Goal: Task Accomplishment & Management: Manage account settings

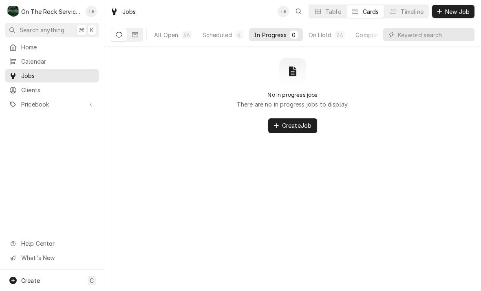
click at [224, 39] on button "Scheduled 4" at bounding box center [223, 34] width 51 height 13
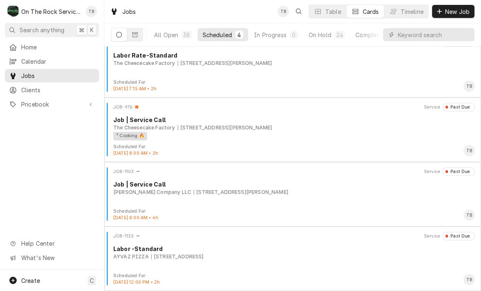
scroll to position [14, 0]
click at [329, 33] on div "On Hold" at bounding box center [320, 35] width 23 height 9
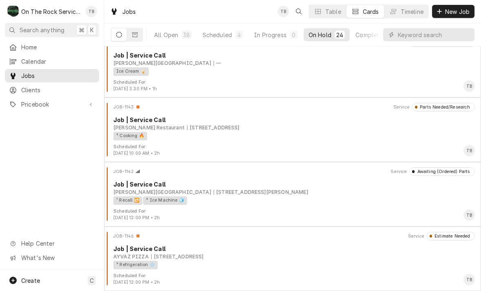
scroll to position [1303, 0]
click at [249, 137] on div "² Cooking 🔥" at bounding box center [291, 136] width 356 height 9
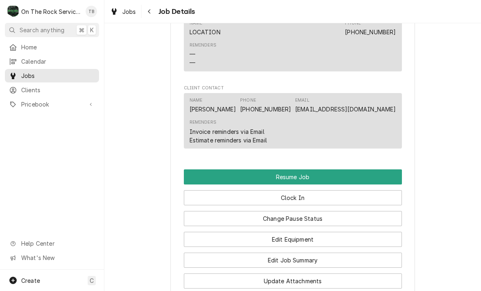
scroll to position [832, 0]
click at [304, 170] on button "Resume Job" at bounding box center [293, 176] width 218 height 15
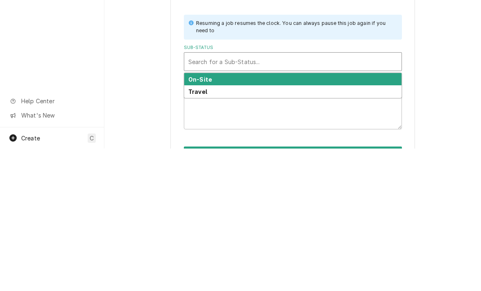
click at [231, 215] on div "On-Site" at bounding box center [292, 221] width 217 height 13
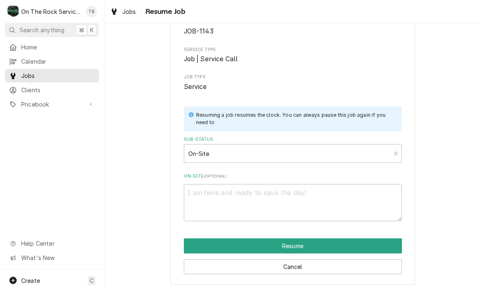
scroll to position [50, 0]
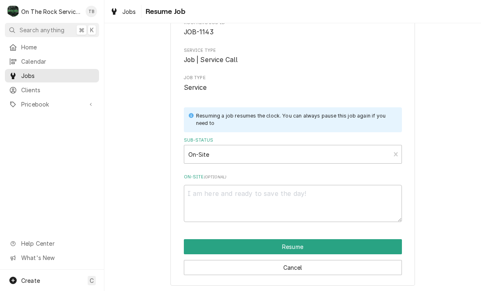
click at [305, 246] on button "Resume" at bounding box center [293, 246] width 218 height 15
type textarea "x"
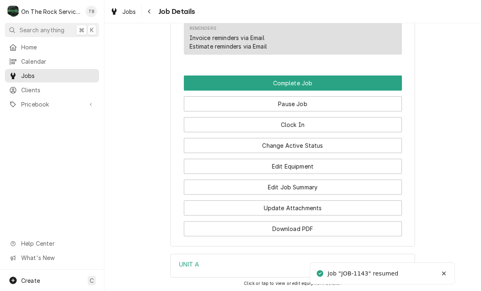
scroll to position [898, 0]
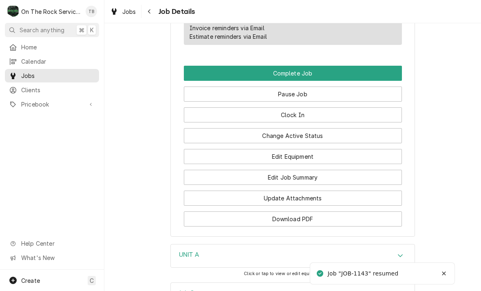
click at [317, 175] on button "Edit Job Summary" at bounding box center [293, 177] width 218 height 15
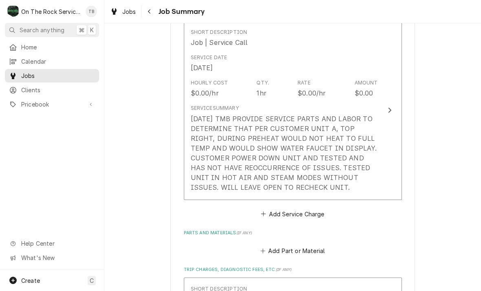
click at [331, 189] on div "[DATE] TMB PROVIDE SERVICE PARTS AND LABOR TO DETERMINE THAT PER CUSTOMER UNIT …" at bounding box center [284, 153] width 187 height 78
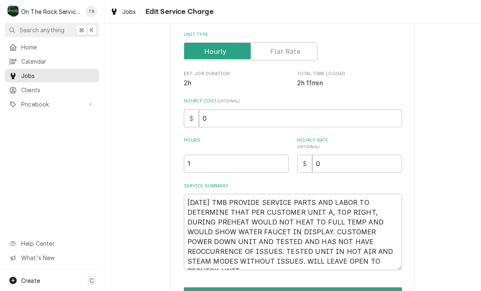
type textarea "x"
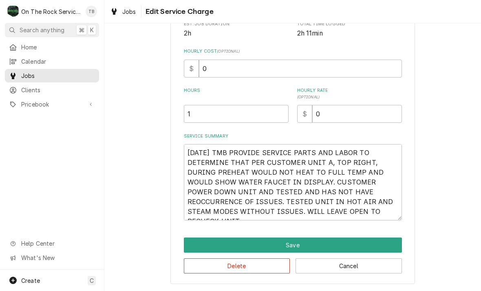
scroll to position [163, 0]
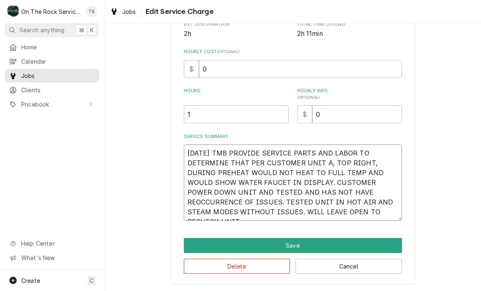
click at [355, 217] on textarea "[DATE] TMB PROVIDE SERVICE PARTS AND LABOR TO DETERMINE THAT PER CUSTOMER UNIT …" at bounding box center [293, 182] width 218 height 76
type textarea "[DATE] TMB PROVIDE SERVICE PARTS AND LABOR TO DETERMINE THAT PER CUSTOMER UNIT …"
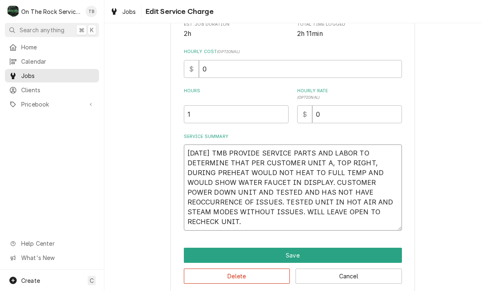
type textarea "x"
type textarea "10/8/25 TMB PROVIDE SERVICE PARTS AND LABOR TO DETERMINE THAT PER CUSTOMER UNIT…"
type textarea "x"
type textarea "10/8/25 TMB PROVIDE SERVICE PARTS AND LABOR TO DETERMINE THAT PER CUSTOMER UNIT…"
type textarea "x"
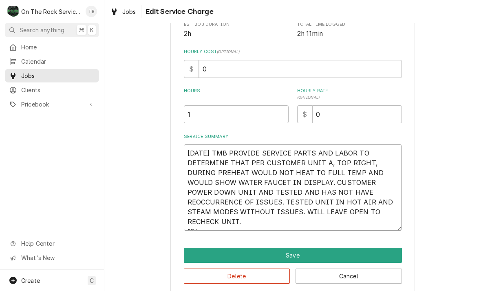
type textarea "10/8/25 TMB PROVIDE SERVICE PARTS AND LABOR TO DETERMINE THAT PER CUSTOMER UNIT…"
type textarea "x"
type textarea "10/8/25 TMB PROVIDE SERVICE PARTS AND LABOR TO DETERMINE THAT PER CUSTOMER UNIT…"
type textarea "x"
type textarea "10/8/25 TMB PROVIDE SERVICE PARTS AND LABOR TO DETERMINE THAT PER CUSTOMER UNIT…"
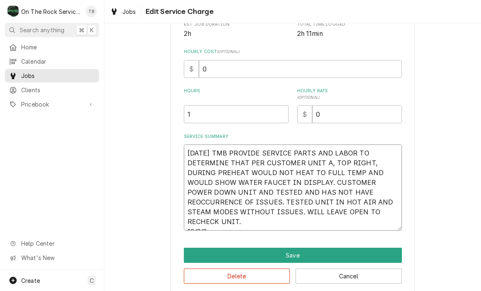
type textarea "x"
type textarea "10/8/25 TMB PROVIDE SERVICE PARTS AND LABOR TO DETERMINE THAT PER CUSTOMER UNIT…"
type textarea "x"
type textarea "10/8/25 TMB PROVIDE SERVICE PARTS AND LABOR TO DETERMINE THAT PER CUSTOMER UNIT…"
type textarea "x"
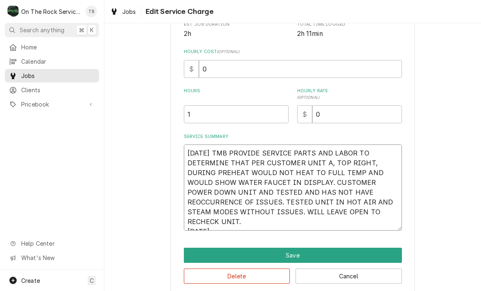
type textarea "10/8/25 TMB PROVIDE SERVICE PARTS AND LABOR TO DETERMINE THAT PER CUSTOMER UNIT…"
type textarea "x"
type textarea "10/8/25 TMB PROVIDE SERVICE PARTS AND LABOR TO DETERMINE THAT PER CUSTOMER UNIT…"
type textarea "x"
type textarea "10/8/25 TMB PROVIDE SERVICE PARTS AND LABOR TO DETERMINE THAT PER CUSTOMER UNIT…"
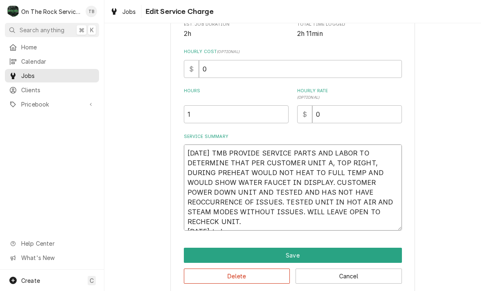
type textarea "x"
type textarea "10/8/25 TMB PROVIDE SERVICE PARTS AND LABOR TO DETERMINE THAT PER CUSTOMER UNIT…"
type textarea "x"
type textarea "10/8/25 TMB PROVIDE SERVICE PARTS AND LABOR TO DETERMINE THAT PER CUSTOMER UNIT…"
type textarea "x"
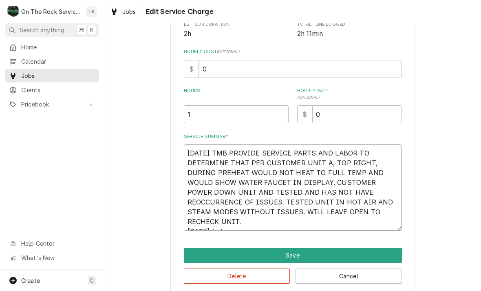
type textarea "10/8/25 TMB PROVIDE SERVICE PARTS AND LABOR TO DETERMINE THAT PER CUSTOMER UNIT…"
type textarea "x"
type textarea "10/8/25 TMB PROVIDE SERVICE PARTS AND LABOR TO DETERMINE THAT PER CUSTOMER UNIT…"
type textarea "x"
type textarea "10/8/25 TMB PROVIDE SERVICE PARTS AND LABOR TO DETERMINE THAT PER CUSTOMER UNIT…"
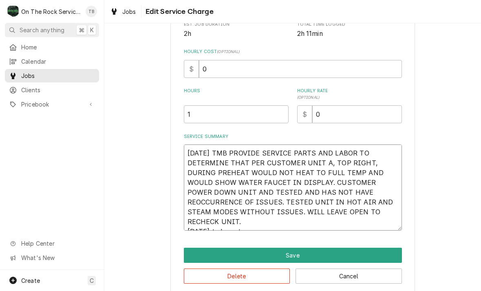
type textarea "x"
type textarea "10/8/25 TMB PROVIDE SERVICE PARTS AND LABOR TO DETERMINE THAT PER CUSTOMER UNIT…"
type textarea "x"
type textarea "10/8/25 TMB PROVIDE SERVICE PARTS AND LABOR TO DETERMINE THAT PER CUSTOMER UNIT…"
type textarea "x"
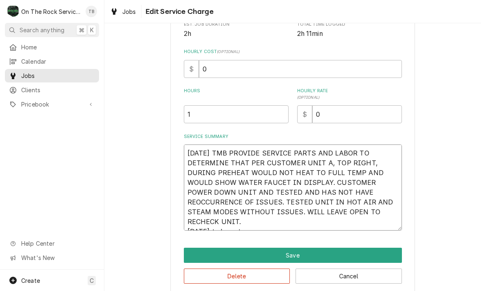
type textarea "10/8/25 TMB PROVIDE SERVICE PARTS AND LABOR TO DETERMINE THAT PER CUSTOMER UNIT…"
type textarea "x"
type textarea "10/8/25 TMB PROVIDE SERVICE PARTS AND LABOR TO DETERMINE THAT PER CUSTOMER UNIT…"
type textarea "x"
type textarea "10/8/25 TMB PROVIDE SERVICE PARTS AND LABOR TO DETERMINE THAT PER CUSTOMER UNIT…"
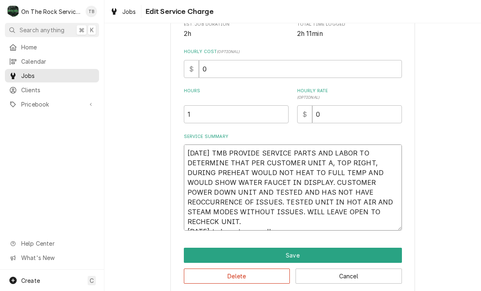
type textarea "x"
type textarea "10/8/25 TMB PROVIDE SERVICE PARTS AND LABOR TO DETERMINE THAT PER CUSTOMER UNIT…"
type textarea "x"
type textarea "10/8/25 TMB PROVIDE SERVICE PARTS AND LABOR TO DETERMINE THAT PER CUSTOMER UNIT…"
type textarea "x"
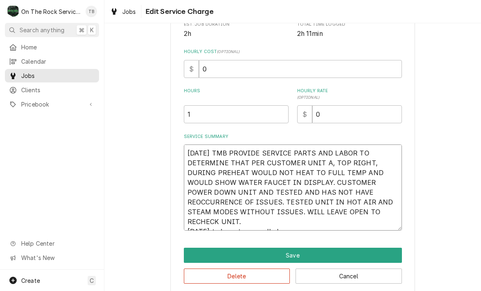
type textarea "10/8/25 TMB PROVIDE SERVICE PARTS AND LABOR TO DETERMINE THAT PER CUSTOMER UNIT…"
type textarea "x"
type textarea "10/8/25 TMB PROVIDE SERVICE PARTS AND LABOR TO DETERMINE THAT PER CUSTOMER UNIT…"
type textarea "x"
type textarea "10/8/25 TMB PROVIDE SERVICE PARTS AND LABOR TO DETERMINE THAT PER CUSTOMER UNIT…"
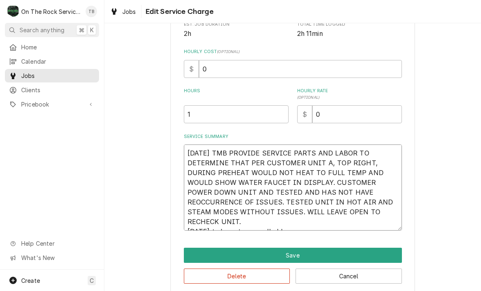
type textarea "x"
type textarea "10/8/25 TMB PROVIDE SERVICE PARTS AND LABOR TO DETERMINE THAT PER CUSTOMER UNIT…"
type textarea "x"
type textarea "10/8/25 TMB PROVIDE SERVICE PARTS AND LABOR TO DETERMINE THAT PER CUSTOMER UNIT…"
type textarea "x"
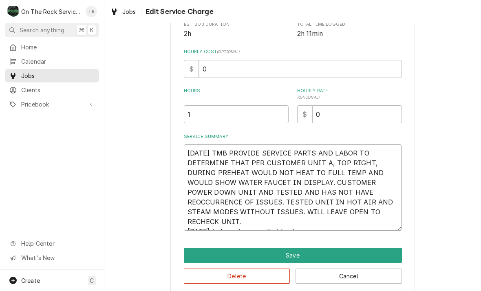
type textarea "10/8/25 TMB PROVIDE SERVICE PARTS AND LABOR TO DETERMINE THAT PER CUSTOMER UNIT…"
type textarea "x"
type textarea "10/8/25 TMB PROVIDE SERVICE PARTS AND LABOR TO DETERMINE THAT PER CUSTOMER UNIT…"
type textarea "x"
type textarea "10/8/25 TMB PROVIDE SERVICE PARTS AND LABOR TO DETERMINE THAT PER CUSTOMER UNIT…"
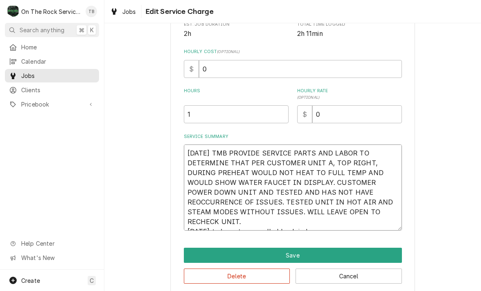
type textarea "x"
type textarea "10/8/25 TMB PROVIDE SERVICE PARTS AND LABOR TO DETERMINE THAT PER CUSTOMER UNIT…"
type textarea "x"
type textarea "10/8/25 TMB PROVIDE SERVICE PARTS AND LABOR TO DETERMINE THAT PER CUSTOMER UNIT…"
type textarea "x"
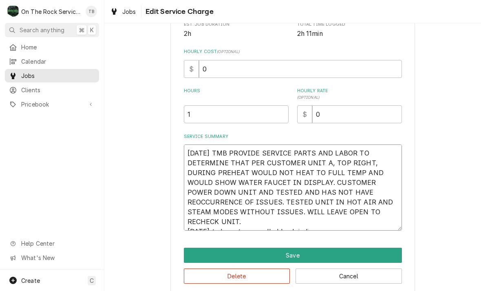
type textarea "10/8/25 TMB PROVIDE SERVICE PARTS AND LABOR TO DETERMINE THAT PER CUSTOMER UNIT…"
type textarea "x"
type textarea "10/8/25 TMB PROVIDE SERVICE PARTS AND LABOR TO DETERMINE THAT PER CUSTOMER UNIT…"
type textarea "x"
type textarea "10/8/25 TMB PROVIDE SERVICE PARTS AND LABOR TO DETERMINE THAT PER CUSTOMER UNIT…"
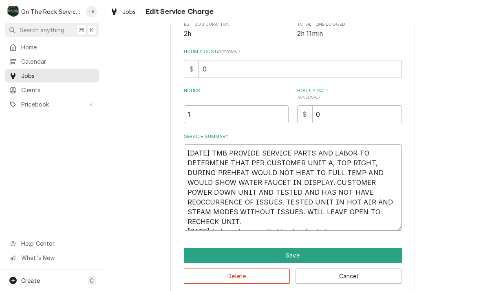
type textarea "x"
type textarea "10/8/25 TMB PROVIDE SERVICE PARTS AND LABOR TO DETERMINE THAT PER CUSTOMER UNIT…"
type textarea "x"
type textarea "10/8/25 TMB PROVIDE SERVICE PARTS AND LABOR TO DETERMINE THAT PER CUSTOMER UNIT…"
type textarea "x"
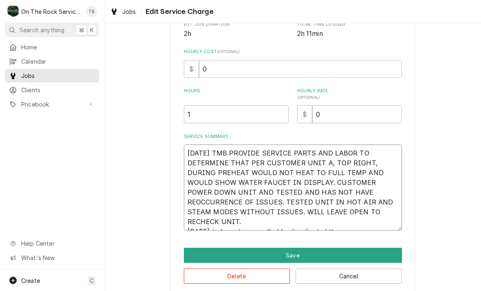
type textarea "10/8/25 TMB PROVIDE SERVICE PARTS AND LABOR TO DETERMINE THAT PER CUSTOMER UNIT…"
type textarea "x"
type textarea "10/8/25 TMB PROVIDE SERVICE PARTS AND LABOR TO DETERMINE THAT PER CUSTOMER UNIT…"
type textarea "x"
type textarea "10/8/25 TMB PROVIDE SERVICE PARTS AND LABOR TO DETERMINE THAT PER CUSTOMER UNIT…"
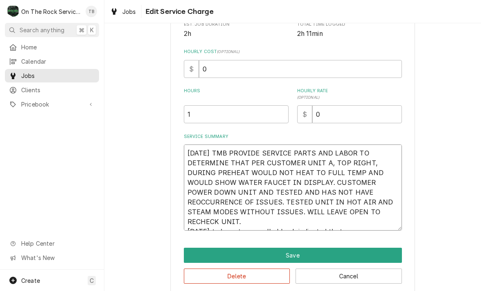
type textarea "x"
type textarea "10/8/25 TMB PROVIDE SERVICE PARTS AND LABOR TO DETERMINE THAT PER CUSTOMER UNIT…"
type textarea "x"
type textarea "10/8/25 TMB PROVIDE SERVICE PARTS AND LABOR TO DETERMINE THAT PER CUSTOMER UNIT…"
type textarea "x"
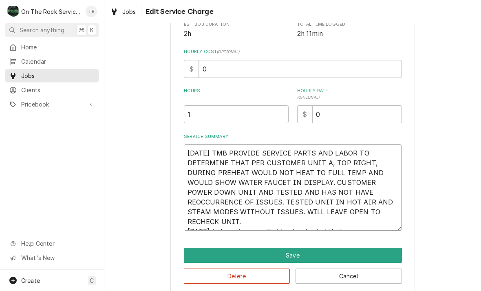
type textarea "10/8/25 TMB PROVIDE SERVICE PARTS AND LABOR TO DETERMINE THAT PER CUSTOMER UNIT…"
type textarea "x"
type textarea "10/8/25 TMB PROVIDE SERVICE PARTS AND LABOR TO DETERMINE THAT PER CUSTOMER UNIT…"
type textarea "x"
type textarea "10/8/25 TMB PROVIDE SERVICE PARTS AND LABOR TO DETERMINE THAT PER CUSTOMER UNIT…"
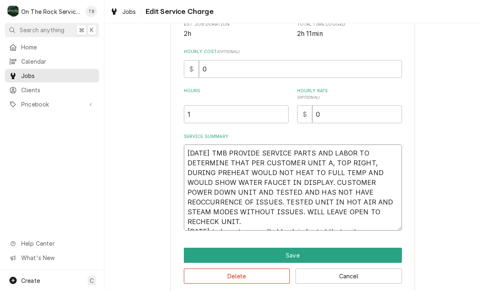
type textarea "x"
type textarea "10/8/25 TMB PROVIDE SERVICE PARTS AND LABOR TO DETERMINE THAT PER CUSTOMER UNIT…"
type textarea "x"
type textarea "10/8/25 TMB PROVIDE SERVICE PARTS AND LABOR TO DETERMINE THAT PER CUSTOMER UNIT…"
type textarea "x"
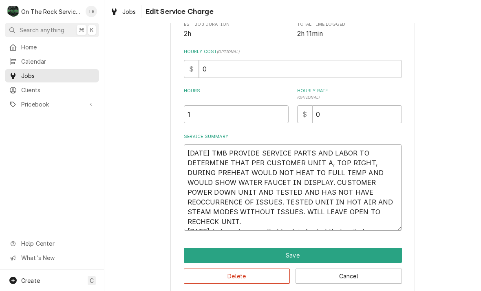
type textarea "10/8/25 TMB PROVIDE SERVICE PARTS AND LABOR TO DETERMINE THAT PER CUSTOMER UNIT…"
type textarea "x"
type textarea "10/8/25 TMB PROVIDE SERVICE PARTS AND LABOR TO DETERMINE THAT PER CUSTOMER UNIT…"
type textarea "x"
type textarea "10/8/25 TMB PROVIDE SERVICE PARTS AND LABOR TO DETERMINE THAT PER CUSTOMER UNIT…"
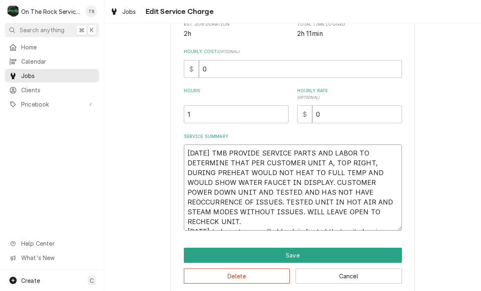
type textarea "x"
type textarea "10/8/25 TMB PROVIDE SERVICE PARTS AND LABOR TO DETERMINE THAT PER CUSTOMER UNIT…"
type textarea "x"
type textarea "10/8/25 TMB PROVIDE SERVICE PARTS AND LABOR TO DETERMINE THAT PER CUSTOMER UNIT…"
type textarea "x"
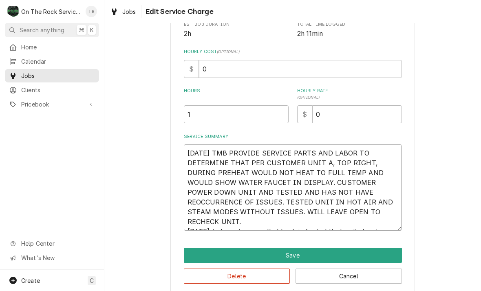
type textarea "10/8/25 TMB PROVIDE SERVICE PARTS AND LABOR TO DETERMINE THAT PER CUSTOMER UNIT…"
type textarea "x"
type textarea "10/8/25 TMB PROVIDE SERVICE PARTS AND LABOR TO DETERMINE THAT PER CUSTOMER UNIT…"
type textarea "x"
type textarea "10/8/25 TMB PROVIDE SERVICE PARTS AND LABOR TO DETERMINE THAT PER CUSTOMER UNIT…"
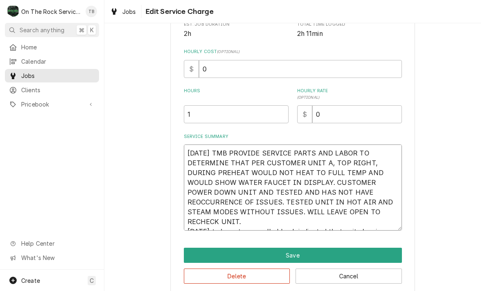
type textarea "x"
type textarea "10/8/25 TMB PROVIDE SERVICE PARTS AND LABOR TO DETERMINE THAT PER CUSTOMER UNIT…"
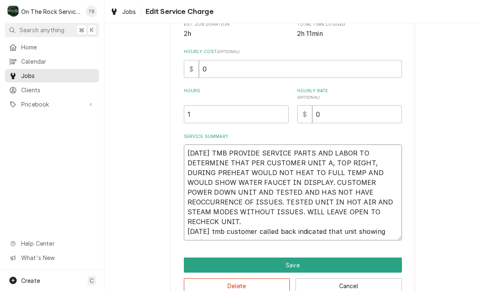
type textarea "x"
type textarea "10/8/25 TMB PROVIDE SERVICE PARTS AND LABOR TO DETERMINE THAT PER CUSTOMER UNIT…"
type textarea "x"
type textarea "10/8/25 TMB PROVIDE SERVICE PARTS AND LABOR TO DETERMINE THAT PER CUSTOMER UNIT…"
type textarea "x"
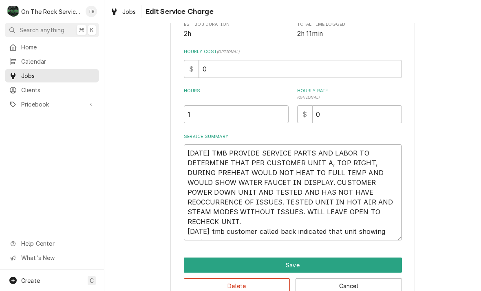
type textarea "10/8/25 TMB PROVIDE SERVICE PARTS AND LABOR TO DETERMINE THAT PER CUSTOMER UNIT…"
type textarea "x"
type textarea "10/8/25 TMB PROVIDE SERVICE PARTS AND LABOR TO DETERMINE THAT PER CUSTOMER UNIT…"
type textarea "x"
type textarea "10/8/25 TMB PROVIDE SERVICE PARTS AND LABOR TO DETERMINE THAT PER CUSTOMER UNIT…"
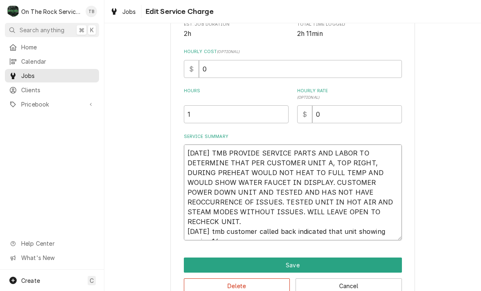
type textarea "x"
type textarea "10/8/25 TMB PROVIDE SERVICE PARTS AND LABOR TO DETERMINE THAT PER CUSTOMER UNIT…"
type textarea "x"
type textarea "10/8/25 TMB PROVIDE SERVICE PARTS AND LABOR TO DETERMINE THAT PER CUSTOMER UNIT…"
type textarea "x"
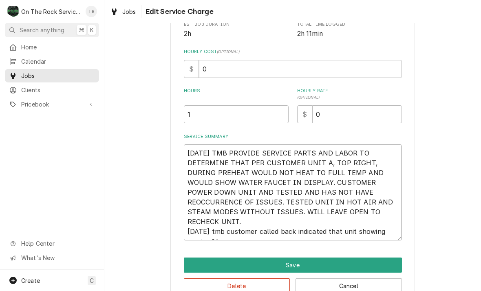
type textarea "10/8/25 TMB PROVIDE SERVICE PARTS AND LABOR TO DETERMINE THAT PER CUSTOMER UNIT…"
type textarea "x"
type textarea "10/8/25 TMB PROVIDE SERVICE PARTS AND LABOR TO DETERMINE THAT PER CUSTOMER UNIT…"
type textarea "x"
type textarea "10/8/25 TMB PROVIDE SERVICE PARTS AND LABOR TO DETERMINE THAT PER CUSTOMER UNIT…"
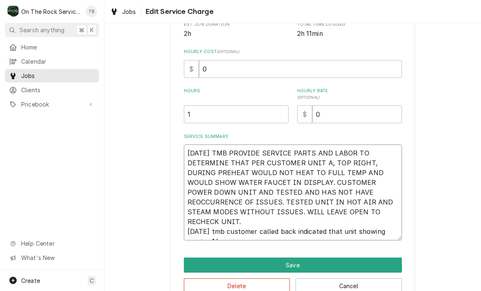
type textarea "x"
type textarea "10/8/25 TMB PROVIDE SERVICE PARTS AND LABOR TO DETERMINE THAT PER CUSTOMER UNIT…"
type textarea "x"
type textarea "10/8/25 TMB PROVIDE SERVICE PARTS AND LABOR TO DETERMINE THAT PER CUSTOMER UNIT…"
type textarea "x"
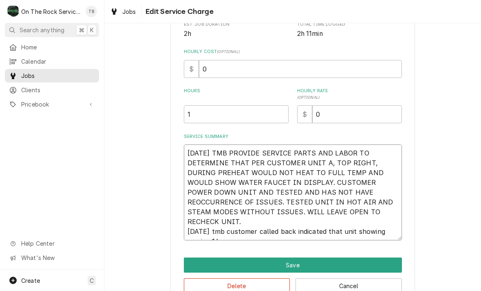
type textarea "10/8/25 TMB PROVIDE SERVICE PARTS AND LABOR TO DETERMINE THAT PER CUSTOMER UNIT…"
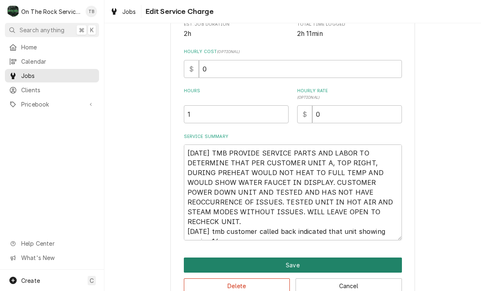
click at [307, 261] on button "Save" at bounding box center [293, 264] width 218 height 15
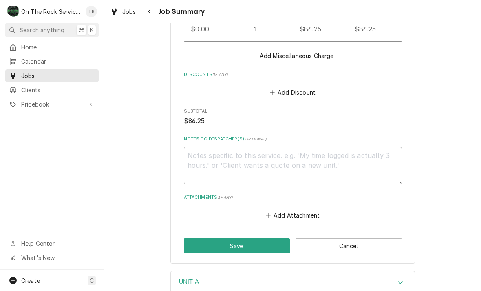
scroll to position [529, 0]
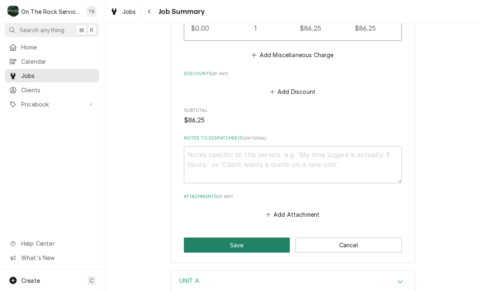
click at [259, 244] on button "Save" at bounding box center [237, 244] width 106 height 15
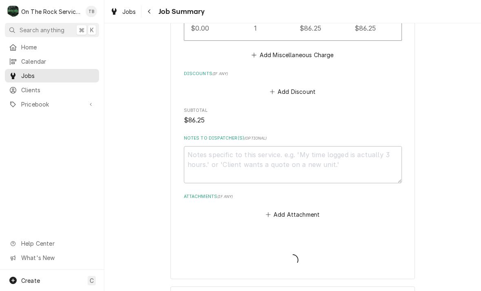
type textarea "x"
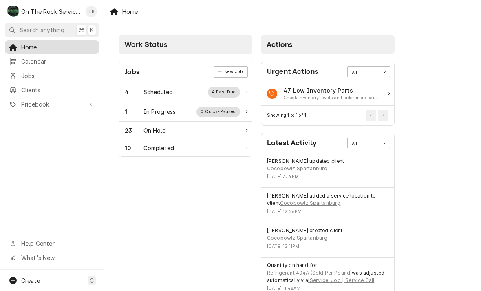
click at [44, 49] on span "Home" at bounding box center [58, 47] width 74 height 9
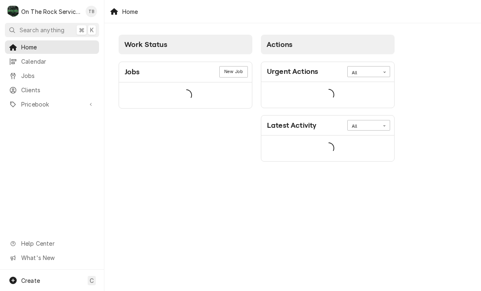
click at [51, 28] on span "Search anything" at bounding box center [42, 30] width 45 height 9
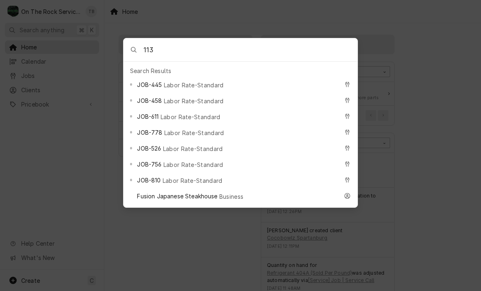
type input "1133"
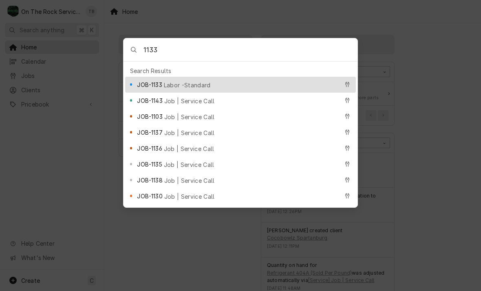
click at [189, 82] on div "JOB-1133 Labor -Standard" at bounding box center [238, 84] width 202 height 9
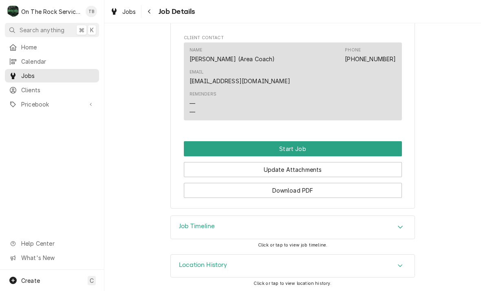
scroll to position [718, 0]
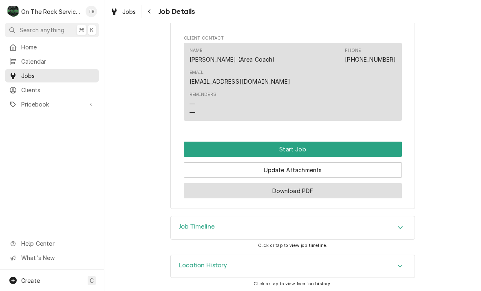
click at [308, 193] on button "Download PDF" at bounding box center [293, 190] width 218 height 15
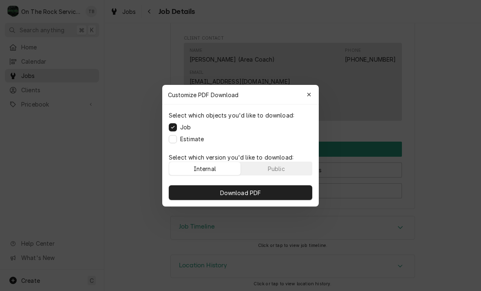
click at [172, 146] on div "Select which objects you'd like to download: Job Estimate" at bounding box center [240, 126] width 157 height 45
click at [173, 142] on button "Estimate" at bounding box center [173, 139] width 8 height 8
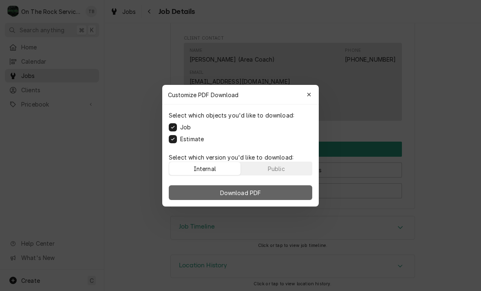
click at [230, 196] on span "Download PDF" at bounding box center [241, 192] width 44 height 9
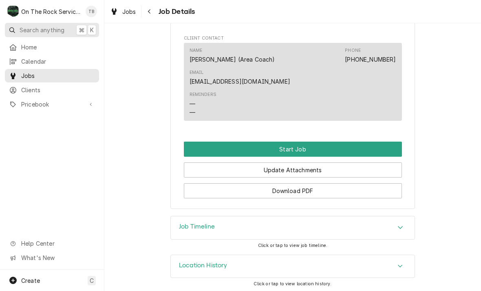
click at [47, 31] on span "Search anything" at bounding box center [42, 30] width 45 height 9
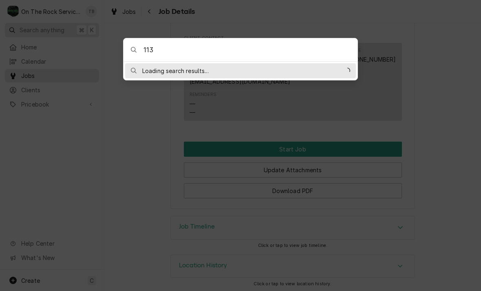
type input "1134"
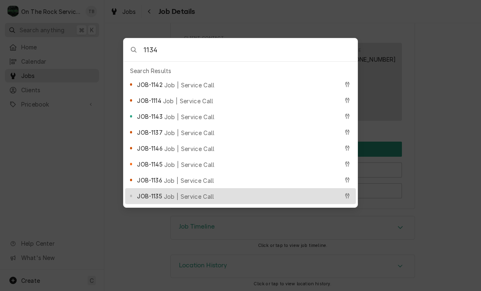
scroll to position [0, 0]
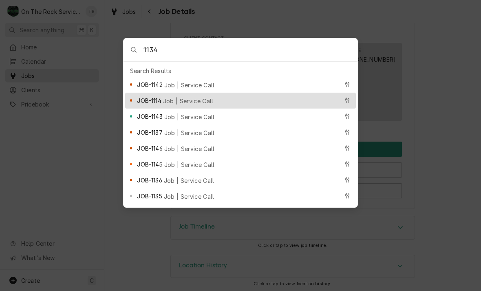
click at [162, 251] on div at bounding box center [240, 145] width 481 height 291
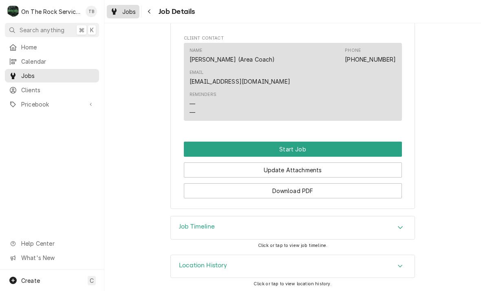
click at [135, 11] on span "Jobs" at bounding box center [129, 11] width 14 height 9
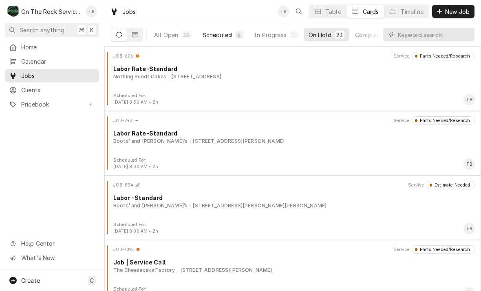
click at [228, 37] on div "Scheduled" at bounding box center [217, 35] width 29 height 9
